Goal: Transaction & Acquisition: Purchase product/service

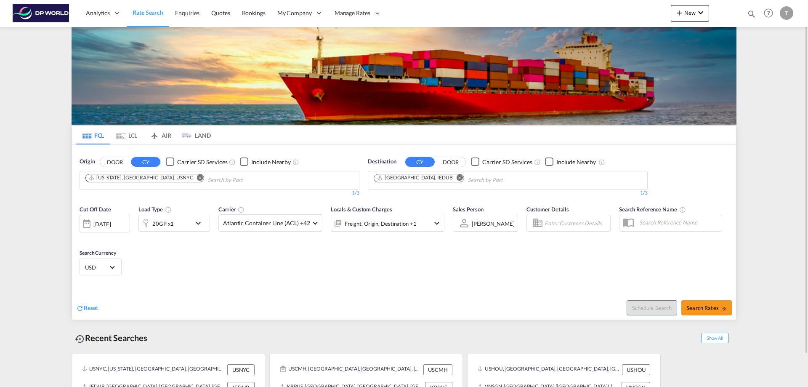
click at [197, 178] on md-icon "Remove" at bounding box center [200, 177] width 6 height 6
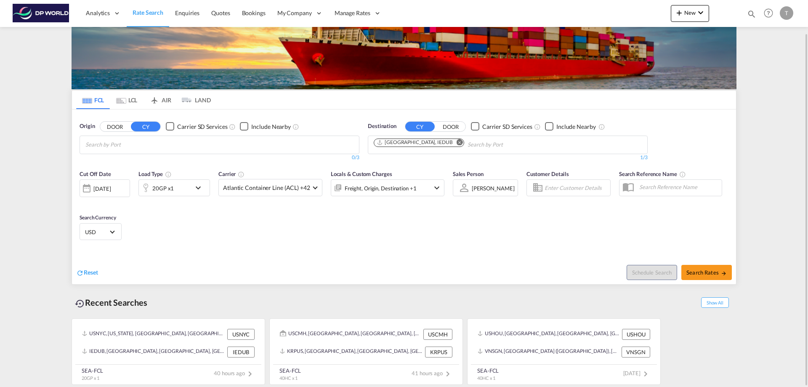
click at [157, 144] on body "Analytics Reports Dashboard Rate Search Enquiries Quotes Bookings" at bounding box center [404, 193] width 808 height 387
type input "los an"
click at [122, 162] on div "Los An geles, [GEOGRAPHIC_DATA] [GEOGRAPHIC_DATA] USLAX" at bounding box center [151, 164] width 160 height 25
click at [451, 141] on button "Remove" at bounding box center [457, 143] width 13 height 8
click at [414, 142] on input "Chips input." at bounding box center [414, 144] width 80 height 13
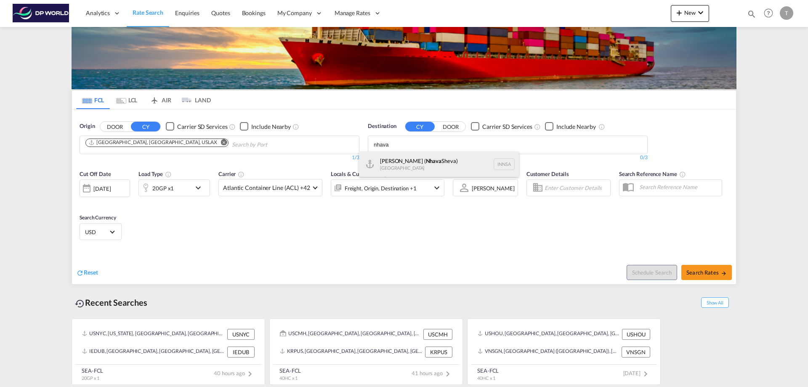
type input "nhava"
click at [426, 160] on div "[PERSON_NAME] ( [GEOGRAPHIC_DATA]) [GEOGRAPHIC_DATA] [GEOGRAPHIC_DATA]" at bounding box center [439, 164] width 160 height 25
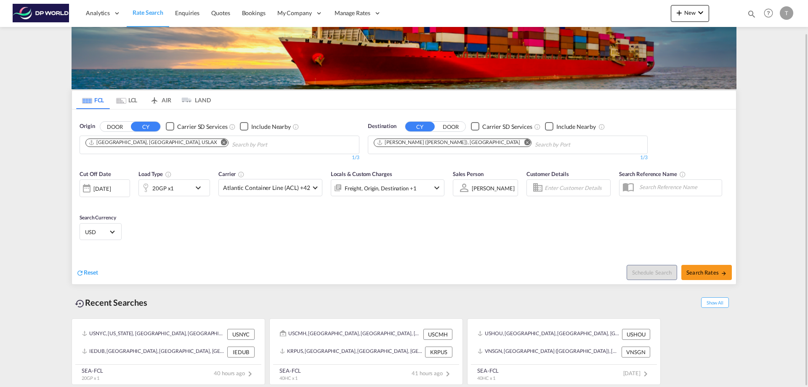
click at [189, 187] on div "20GP x1" at bounding box center [165, 187] width 52 height 17
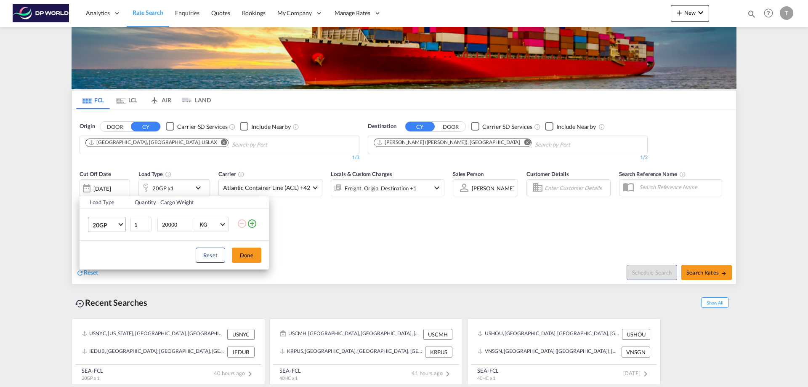
click at [116, 225] on span "20GP" at bounding box center [105, 225] width 24 height 8
click at [113, 266] on md-option "40HC" at bounding box center [114, 265] width 57 height 20
click at [248, 255] on button "Done" at bounding box center [246, 254] width 29 height 15
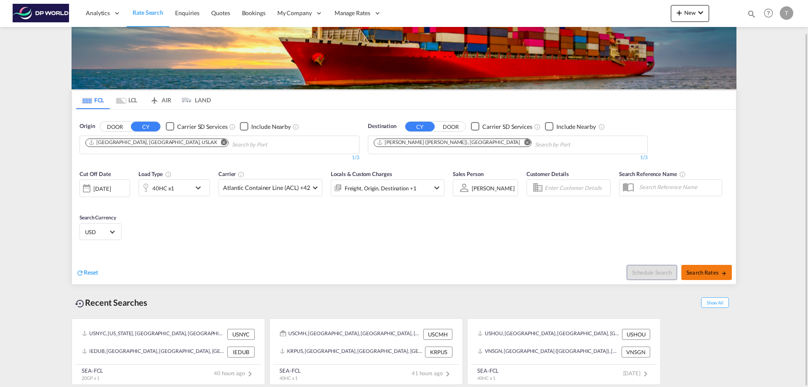
click at [702, 276] on button "Search Rates" at bounding box center [706, 272] width 51 height 15
type input "USLAX to INNSA / [DATE]"
